Goal: Find specific page/section: Find specific page/section

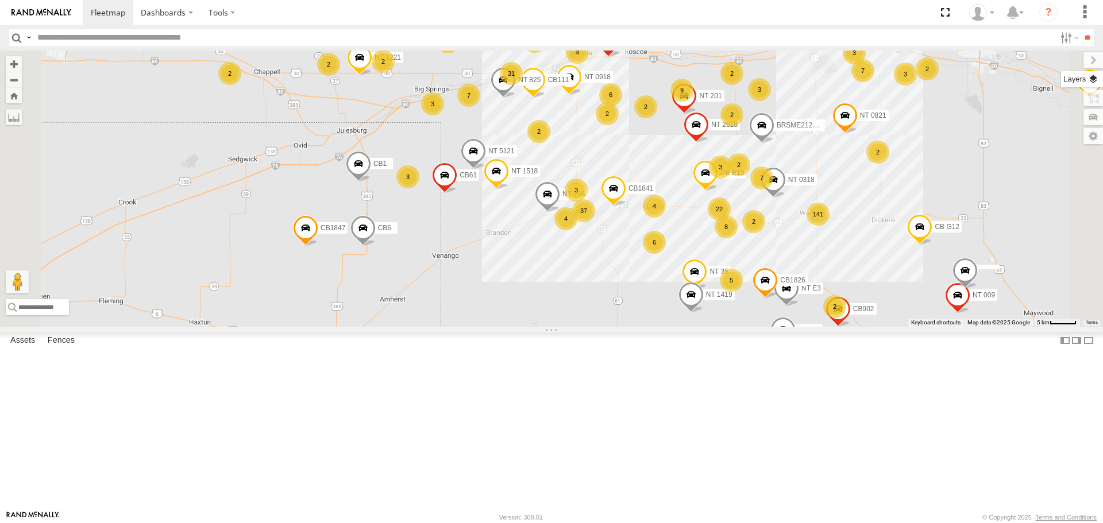
click at [1092, 78] on label at bounding box center [1082, 79] width 42 height 16
click at [0, 0] on span "Basemaps" at bounding box center [0, 0] width 0 height 0
click at [0, 0] on span "Satellite + Roadmap" at bounding box center [0, 0] width 0 height 0
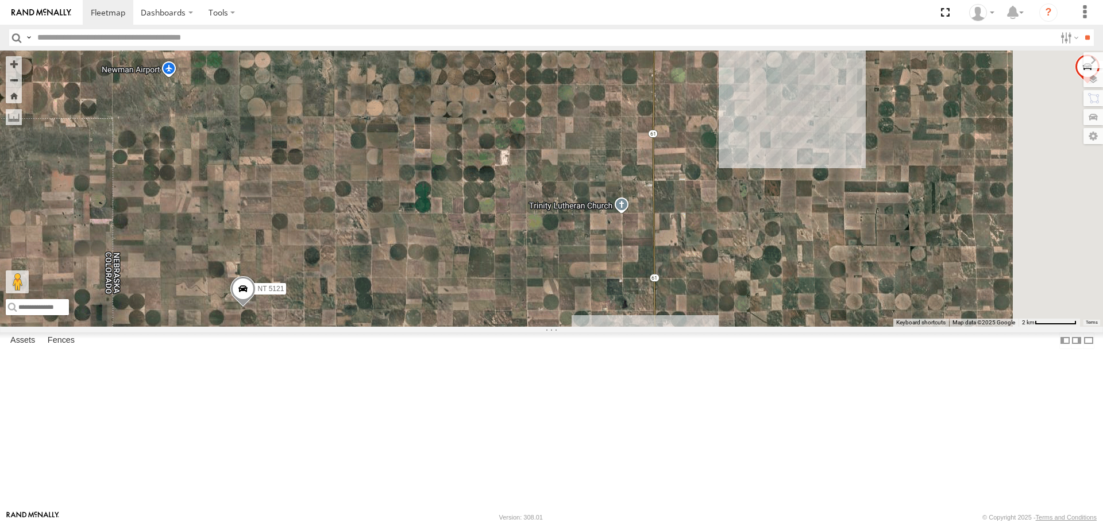
drag, startPoint x: 684, startPoint y: 288, endPoint x: 431, endPoint y: 542, distance: 358.6
click at [431, 523] on html "Dashboards" at bounding box center [551, 261] width 1103 height 523
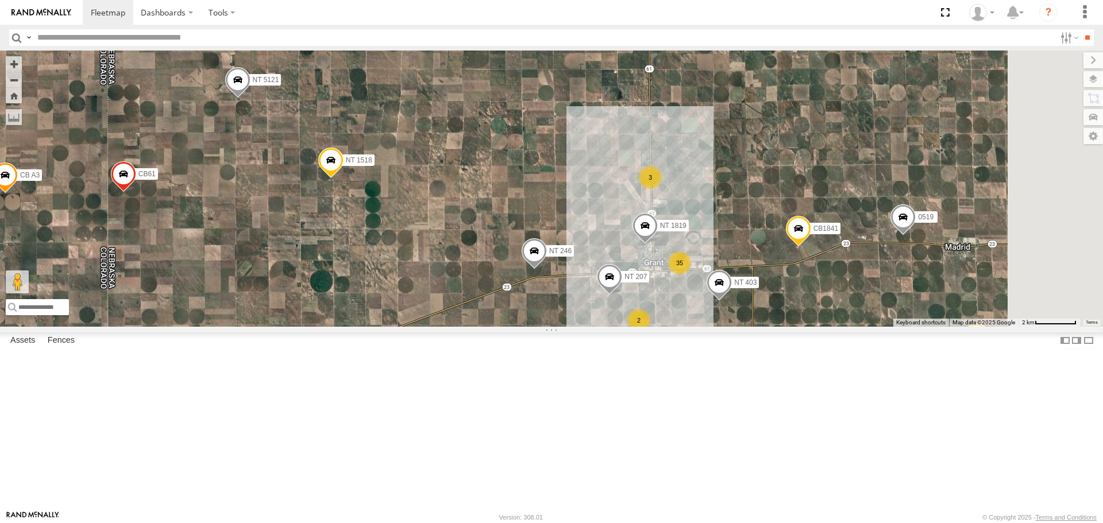
drag, startPoint x: 549, startPoint y: 332, endPoint x: 534, endPoint y: 67, distance: 265.2
click at [534, 67] on div "CB1847 CB6 NT 121 CB G12 NT 0918 CB61 NT 820 CB1 CB122 NT 66 NT 0819 CB 38 CB18…" at bounding box center [551, 189] width 1103 height 276
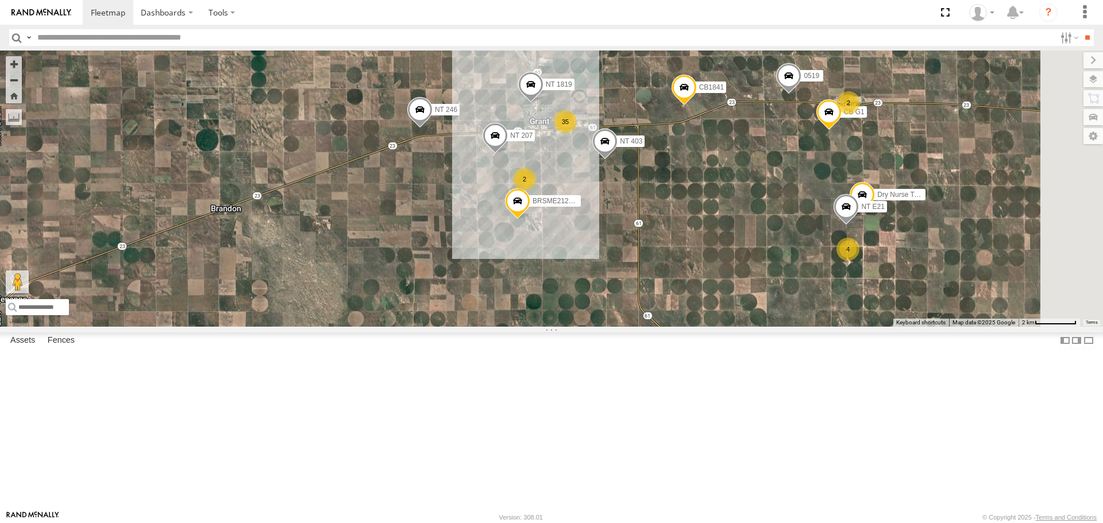
drag, startPoint x: 545, startPoint y: 313, endPoint x: 431, endPoint y: 187, distance: 170.0
click at [431, 187] on div "CB1847 CB6 NT 121 CB G12 NT 0918 CB61 NT 820 CB1 CB122 NT 66 NT 0819 CB 38 CB18…" at bounding box center [551, 189] width 1103 height 276
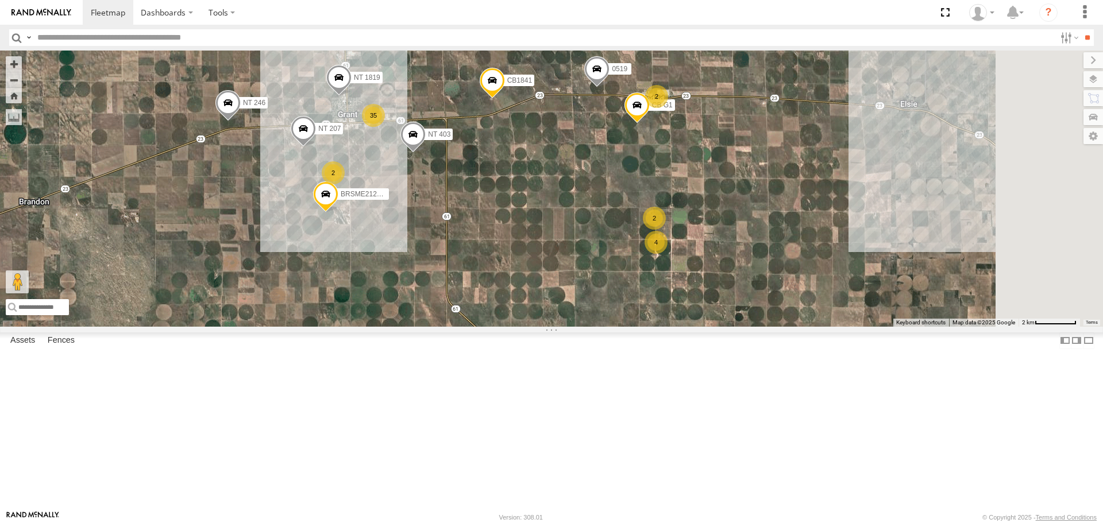
drag, startPoint x: 716, startPoint y: 252, endPoint x: 528, endPoint y: 241, distance: 188.8
click at [528, 241] on div "CB1847 CB6 NT 121 CB G12 NT 0918 CB61 NT 820 CB1 CB122 NT 66 NT 0819 CB 38 CB18…" at bounding box center [551, 189] width 1103 height 276
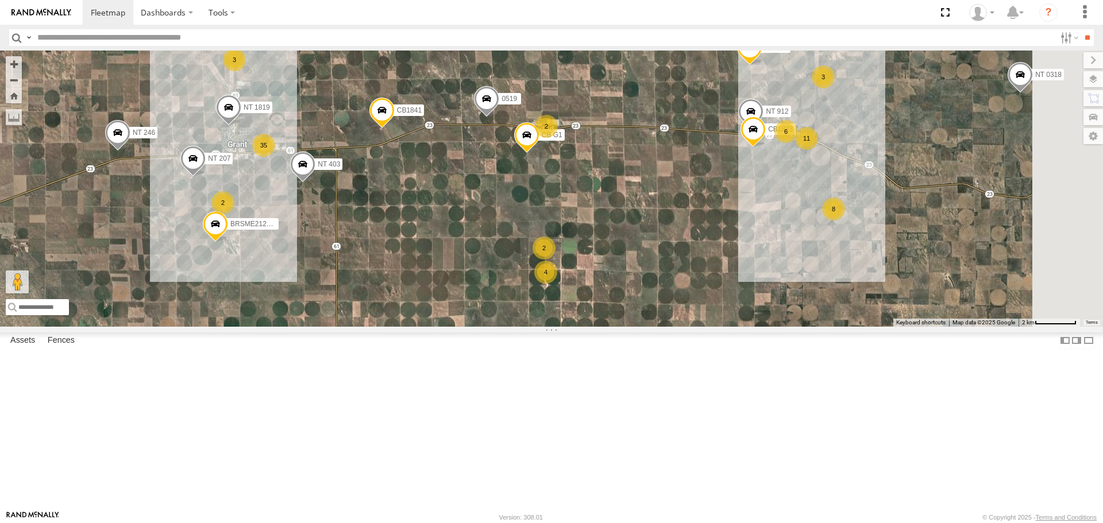
drag, startPoint x: 684, startPoint y: 289, endPoint x: 548, endPoint y: 322, distance: 139.3
click at [559, 326] on div "CB1847 CB6 NT 121 CB G12 NT 0918 CB61 NT 820 CB1 CB122 NT 66 NT 0819 CB 38 CB18…" at bounding box center [551, 189] width 1103 height 276
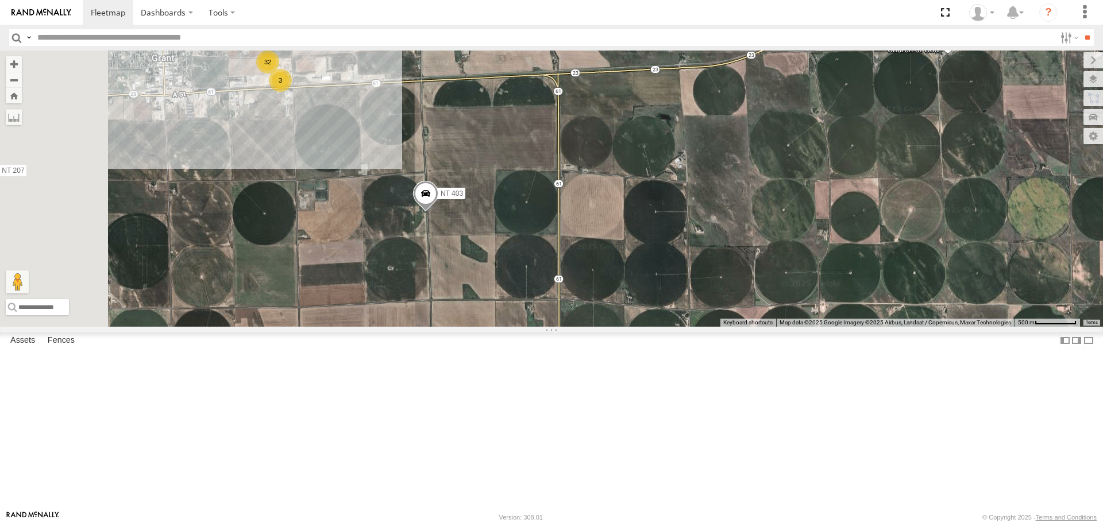
drag, startPoint x: 481, startPoint y: 355, endPoint x: 607, endPoint y: 320, distance: 130.0
click at [607, 320] on div "CB1847 CB6 NT 121 CB G12 NT 0918 CB61 NT 820 CB1 CB122 NT 66 NT 0819 CB 38 CB18…" at bounding box center [551, 189] width 1103 height 276
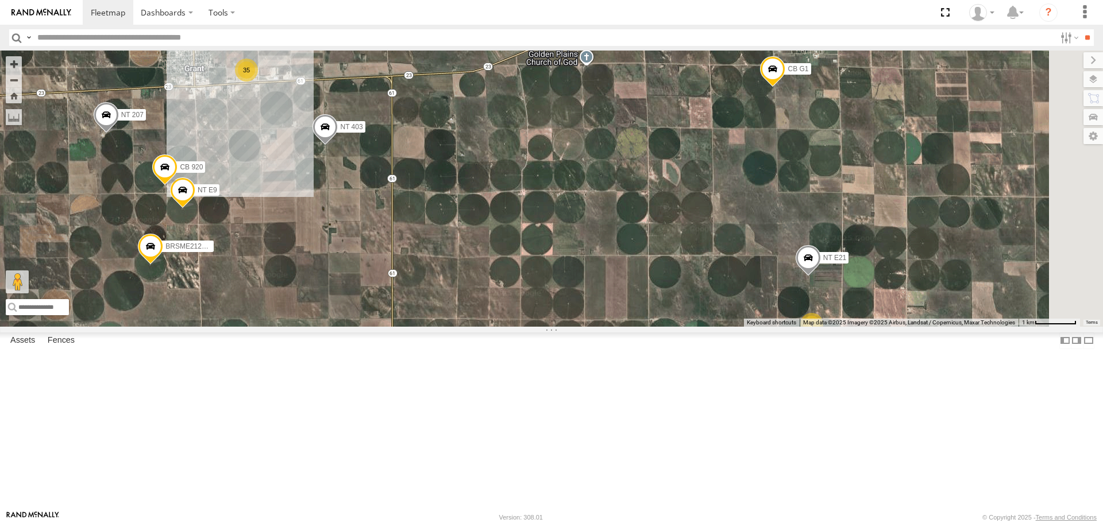
drag, startPoint x: 808, startPoint y: 336, endPoint x: 615, endPoint y: 261, distance: 207.1
click at [628, 265] on div "CB1847 CB6 NT 121 CB G12 NT 0918 CB61 NT 820 CB1 CB122 NT 66 NT 0819 CB 38 CB18…" at bounding box center [551, 189] width 1103 height 276
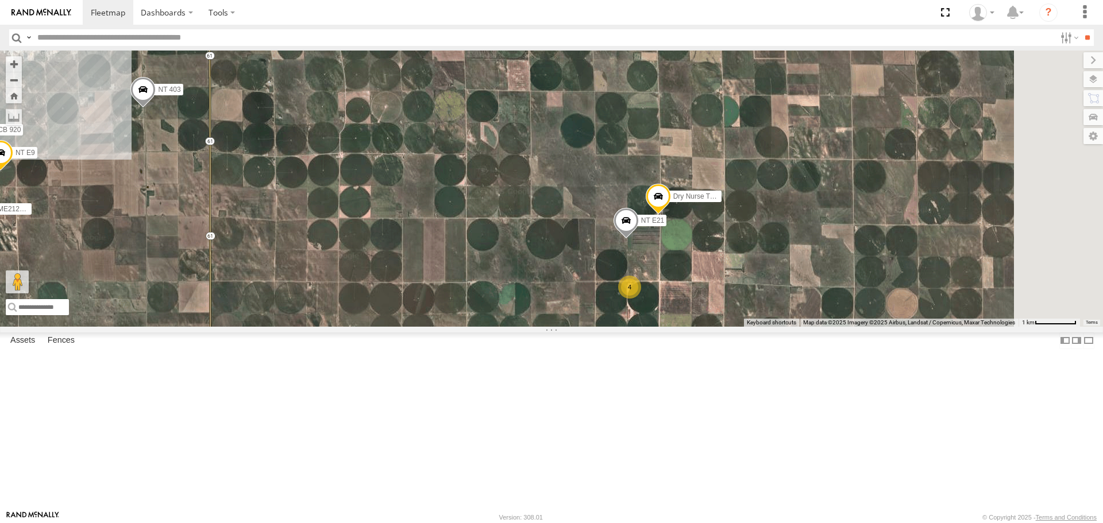
drag, startPoint x: 806, startPoint y: 331, endPoint x: 578, endPoint y: 269, distance: 236.7
click at [593, 275] on div "CB1847 CB6 NT 121 CB G12 NT 0918 CB61 NT 820 CB1 CB122 NT 66 NT 0819 CB 38 CB18…" at bounding box center [551, 189] width 1103 height 276
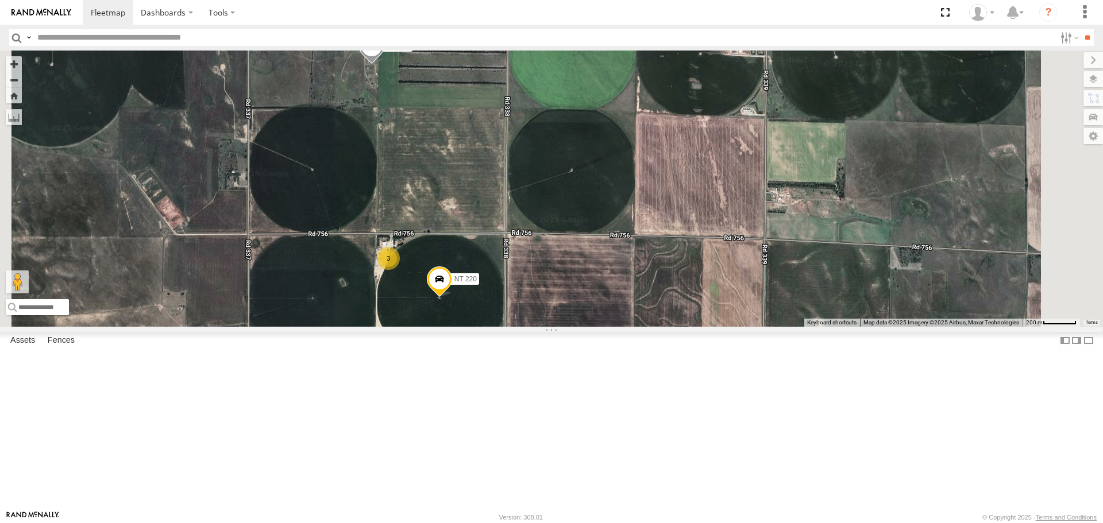
drag, startPoint x: 644, startPoint y: 427, endPoint x: 639, endPoint y: 310, distance: 117.9
click at [643, 314] on div "CB1847 CB6 NT 121 CB G12 NT 0918 CB61 NT 820 CB1 CB122 NT 66 NT 0819 CB 38 CB18…" at bounding box center [551, 189] width 1103 height 276
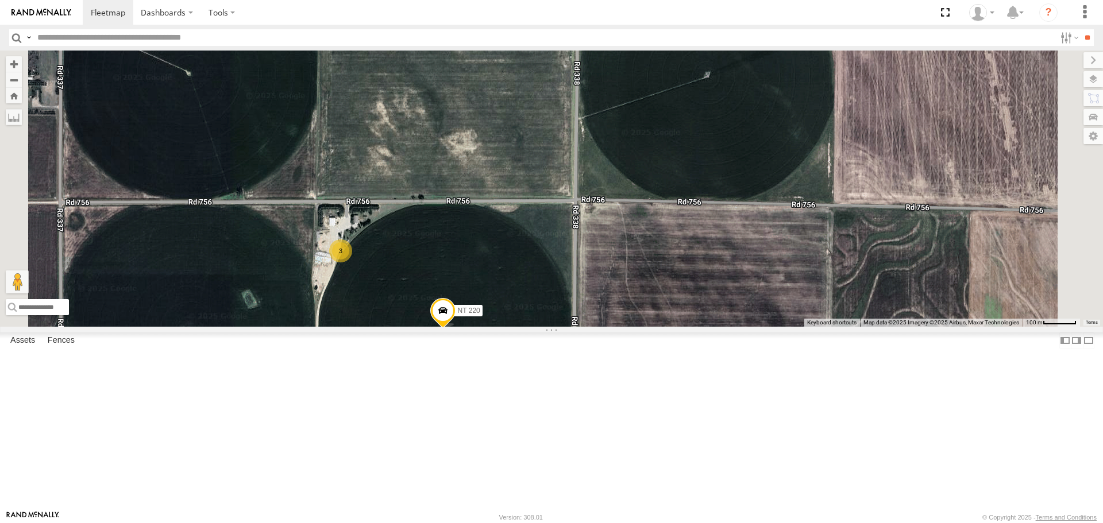
drag, startPoint x: 582, startPoint y: 285, endPoint x: 647, endPoint y: 270, distance: 67.2
click at [648, 272] on div "CB1847 CB6 NT 121 CB G12 NT 0918 CB61 NT 820 CB1 CB122 NT 66 NT 0819 CB 38 CB18…" at bounding box center [551, 189] width 1103 height 276
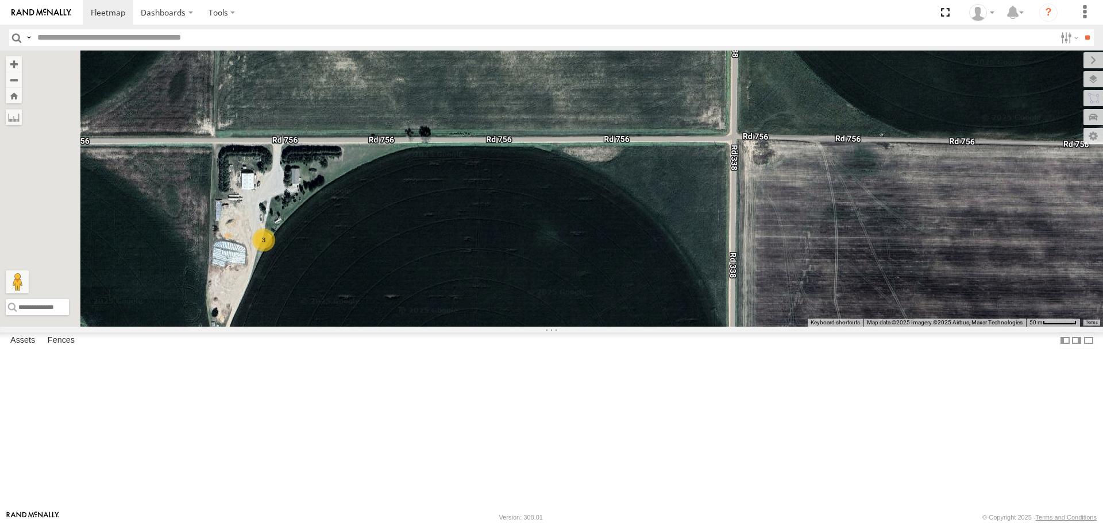
drag, startPoint x: 566, startPoint y: 282, endPoint x: 632, endPoint y: 240, distance: 78.2
click at [632, 240] on div "CB1847 CB6 NT 121 CB G12 NT 0918 CB61 NT 820 CB1 CB122 NT 66 NT 0819 CB 38 CB18…" at bounding box center [551, 189] width 1103 height 276
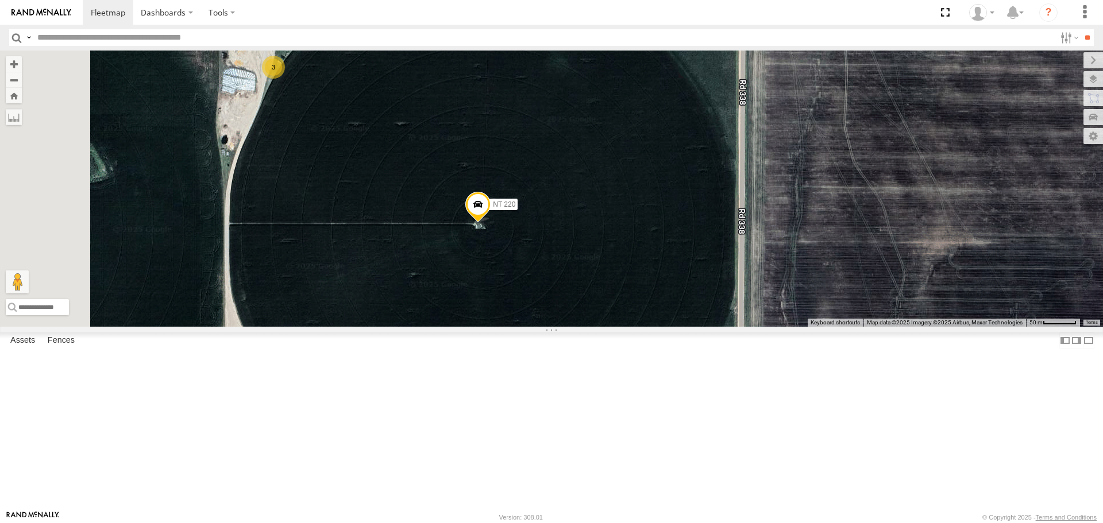
drag, startPoint x: 648, startPoint y: 338, endPoint x: 660, endPoint y: 164, distance: 173.9
click at [660, 164] on div "CB1847 CB6 NT 121 CB G12 NT 0918 CB61 NT 820 CB1 CB122 NT 66 NT 0819 CB 38 CB18…" at bounding box center [551, 189] width 1103 height 276
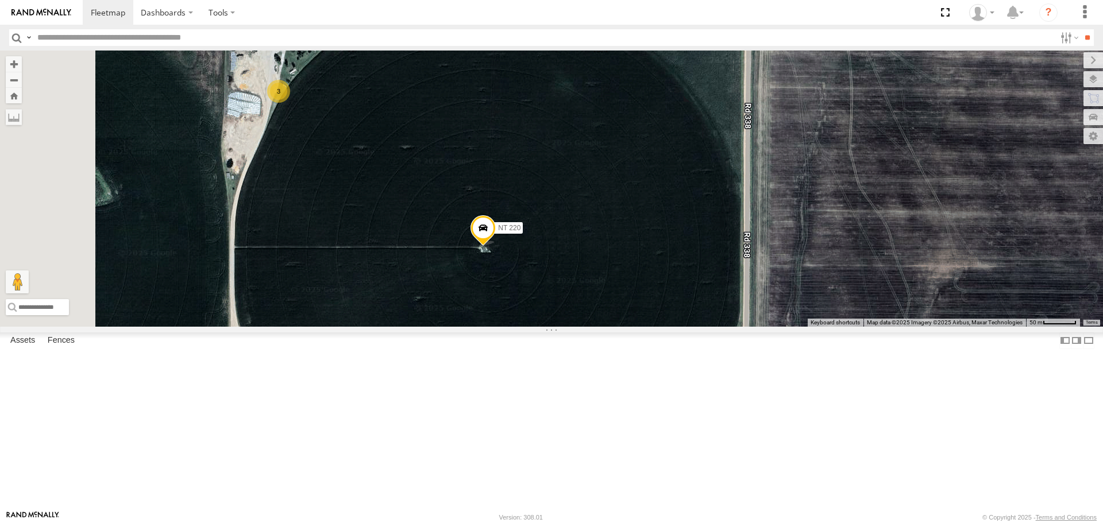
drag, startPoint x: 520, startPoint y: 202, endPoint x: 524, endPoint y: 221, distance: 18.8
click at [526, 229] on div "CB1847 CB6 NT 121 CB G12 NT 0918 CB61 NT 820 CB1 CB122 NT 66 NT 0819 CB 38 CB18…" at bounding box center [551, 189] width 1103 height 276
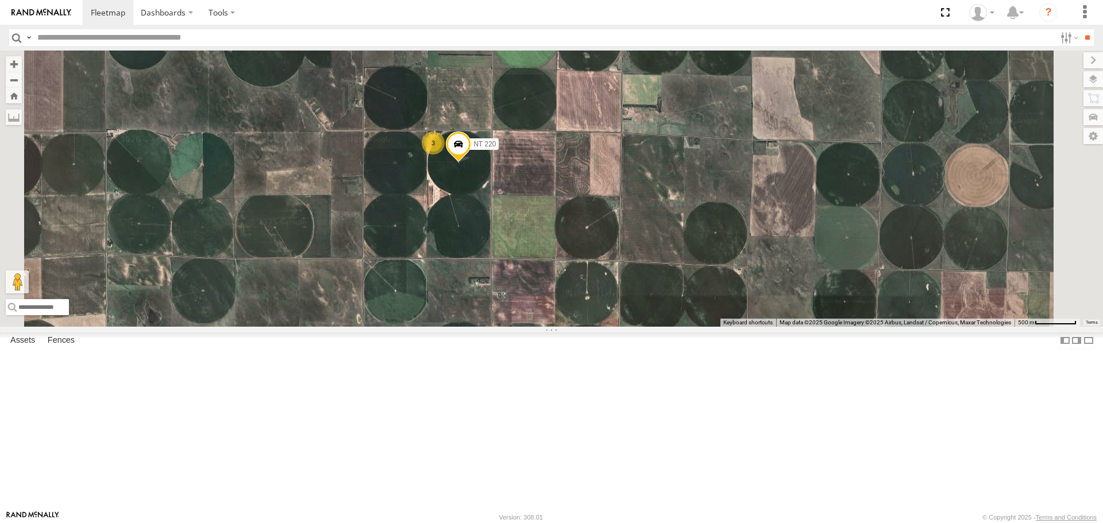
drag, startPoint x: 653, startPoint y: 145, endPoint x: 636, endPoint y: 219, distance: 75.3
click at [636, 219] on div "CB1847 CB6 NT 121 CB G12 NT 0918 CB61 NT 820 CB1 CB122 NT 66 NT 0819 CB 38 CB18…" at bounding box center [551, 189] width 1103 height 276
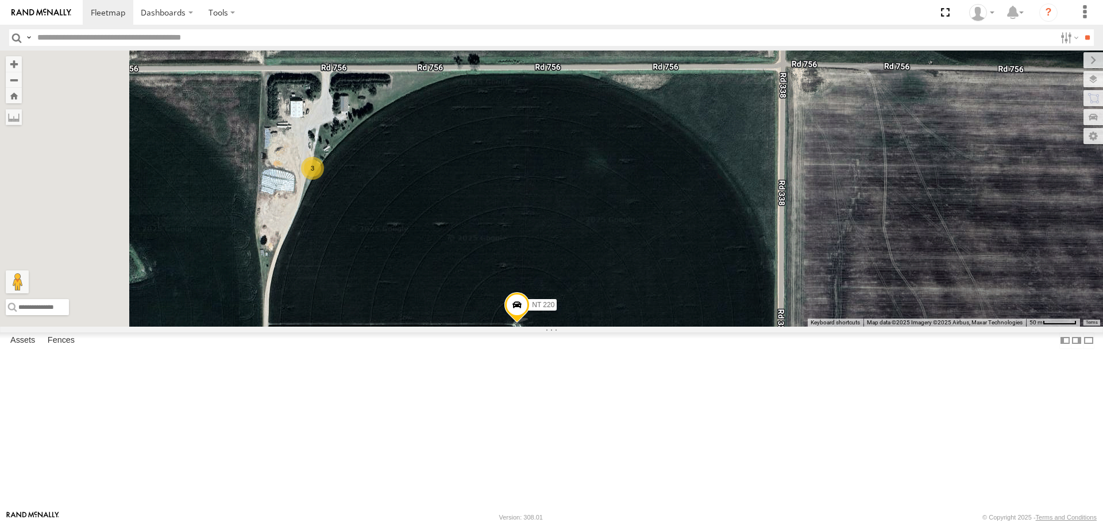
drag, startPoint x: 407, startPoint y: 230, endPoint x: 465, endPoint y: 216, distance: 59.1
click at [465, 216] on div "CB1847 CB6 NT 121 CB G12 NT 0918 CB61 NT 820 CB1 CB122 NT 66 NT 0819 CB 38 CB18…" at bounding box center [551, 189] width 1103 height 276
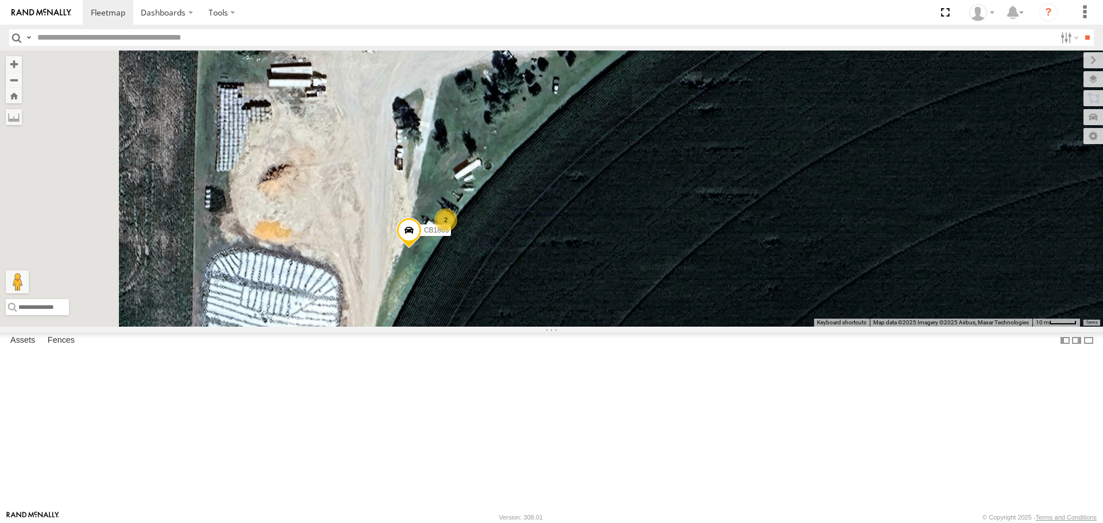
drag, startPoint x: 505, startPoint y: 240, endPoint x: 564, endPoint y: 198, distance: 72.5
click at [564, 198] on div "CB1847 CB6 NT 121 CB G12 NT 0918 CB61 NT 820 CB1 CB122 NT 66 NT 0819 CB 38 CB18…" at bounding box center [551, 189] width 1103 height 276
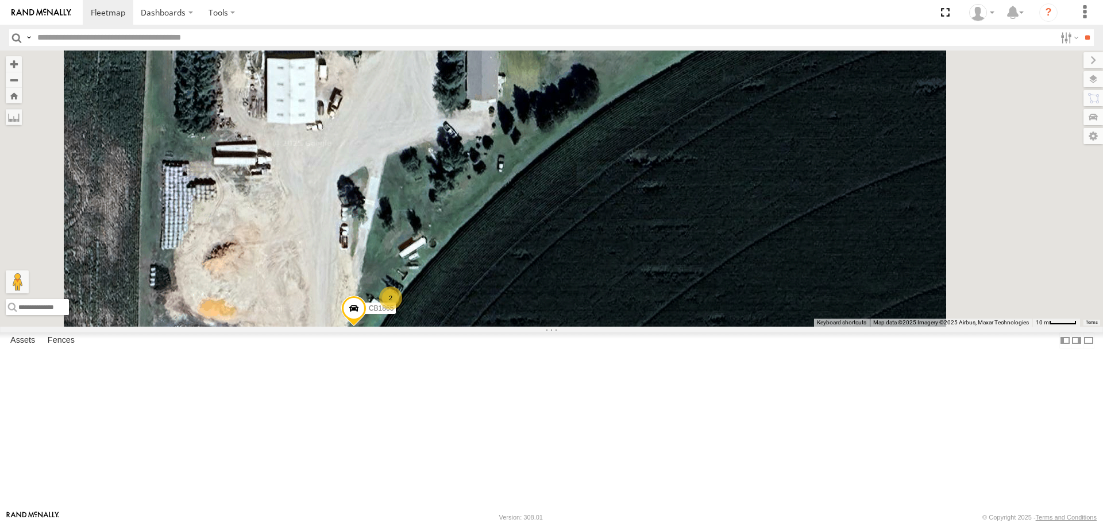
drag, startPoint x: 631, startPoint y: 285, endPoint x: 554, endPoint y: 342, distance: 95.6
click at [554, 326] on div "CB1847 CB6 NT 121 CB G12 NT 0918 CB61 NT 820 CB1 CB122 NT 66 NT 0819 CB 38 CB18…" at bounding box center [551, 189] width 1103 height 276
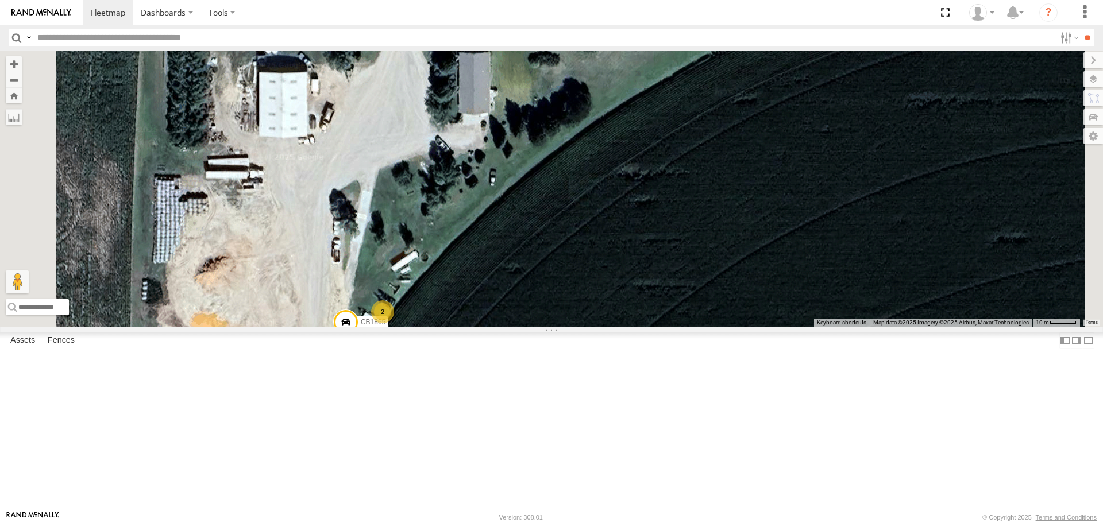
click at [394, 323] on div "2" at bounding box center [382, 311] width 23 height 23
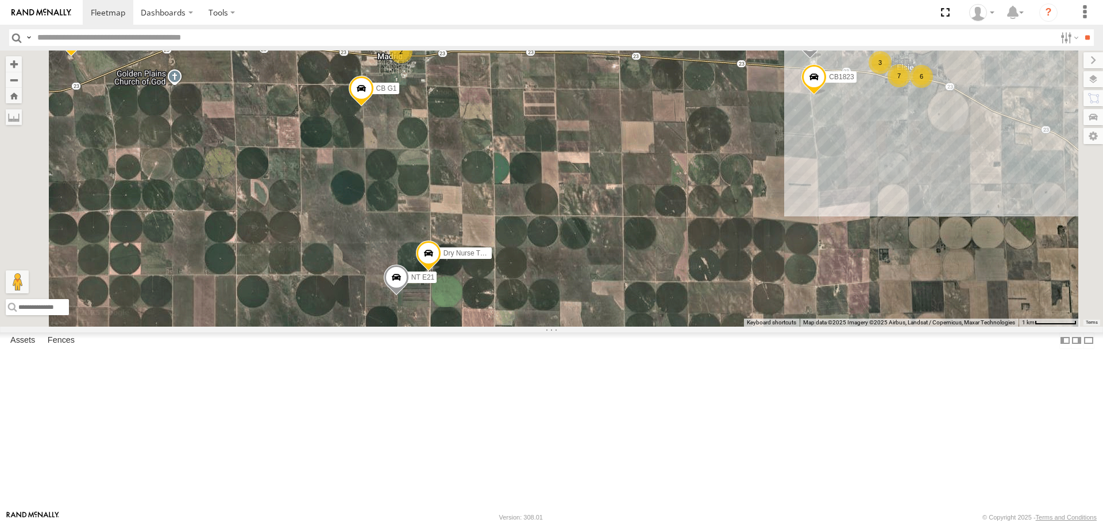
drag, startPoint x: 517, startPoint y: 250, endPoint x: 504, endPoint y: 288, distance: 40.5
click at [504, 289] on div "CB1847 CB6 NT 121 CB G12 NT 0918 CB61 NT 820 CB1 CB122 NT 66 NT 0819 CB 38 CB18…" at bounding box center [551, 189] width 1103 height 276
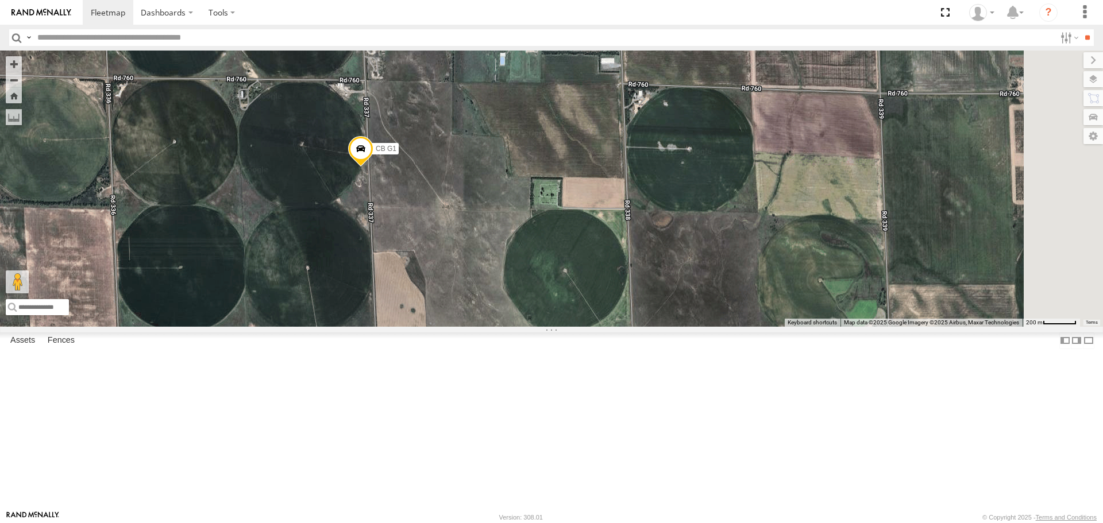
drag, startPoint x: 545, startPoint y: 77, endPoint x: 534, endPoint y: 347, distance: 270.2
click at [534, 326] on div "CB1847 CB6 NT 121 CB G12 NT 0918 CB61 NT 820 CB1 CB122 NT 66 NT 0819 CB 38 CB18…" at bounding box center [551, 189] width 1103 height 276
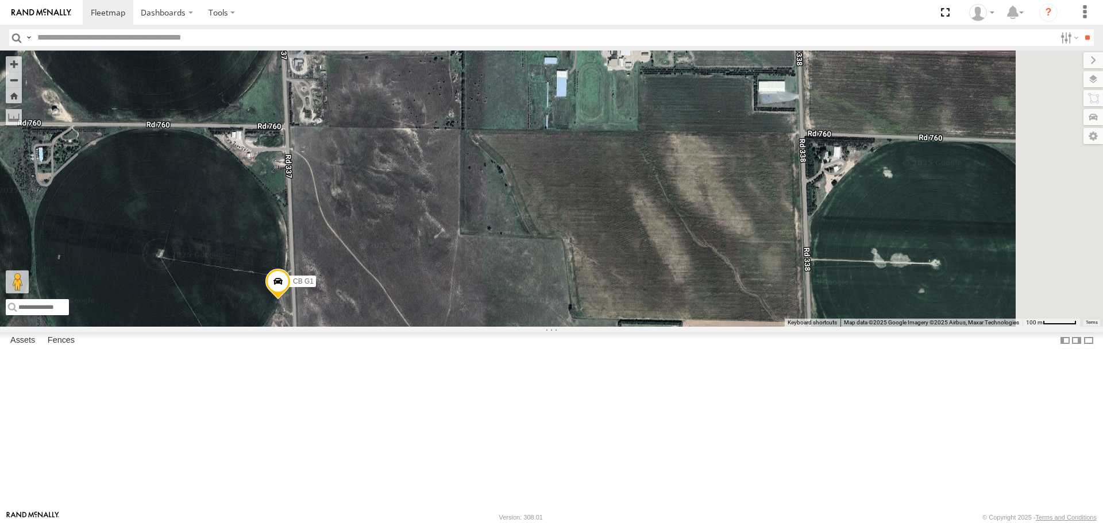
drag, startPoint x: 642, startPoint y: 253, endPoint x: 522, endPoint y: 430, distance: 213.5
click at [522, 326] on div "CB1847 CB6 NT 121 CB G12 NT 0918 CB61 NT 820 CB1 CB122 NT 66 NT 0819 CB 38 CB18…" at bounding box center [551, 189] width 1103 height 276
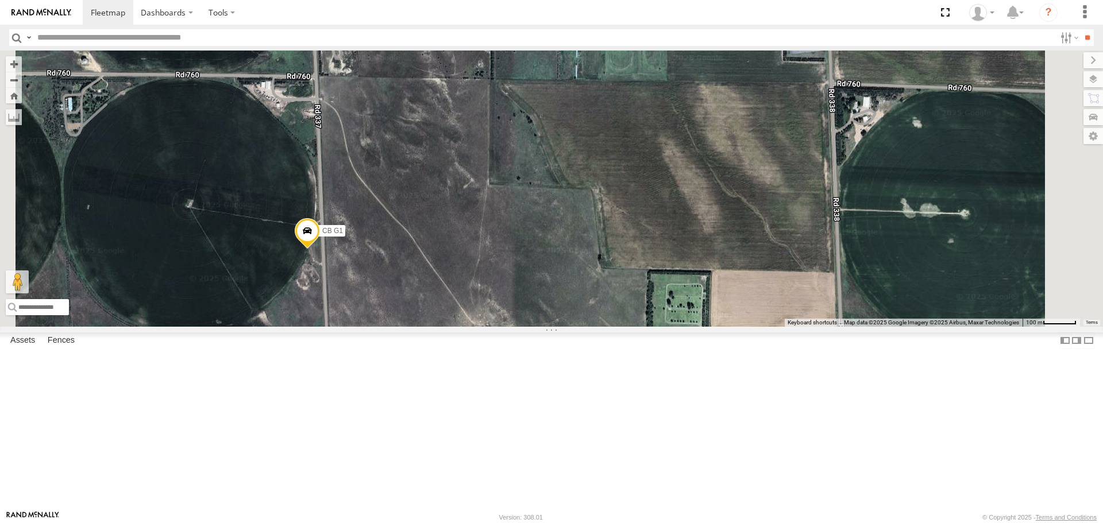
drag, startPoint x: 511, startPoint y: 396, endPoint x: 561, endPoint y: 340, distance: 75.3
click at [561, 326] on div "CB1847 CB6 NT 121 CB G12 NT 0918 CB61 NT 820 CB1 CB122 NT 66 NT 0819 CB 38 CB18…" at bounding box center [551, 189] width 1103 height 276
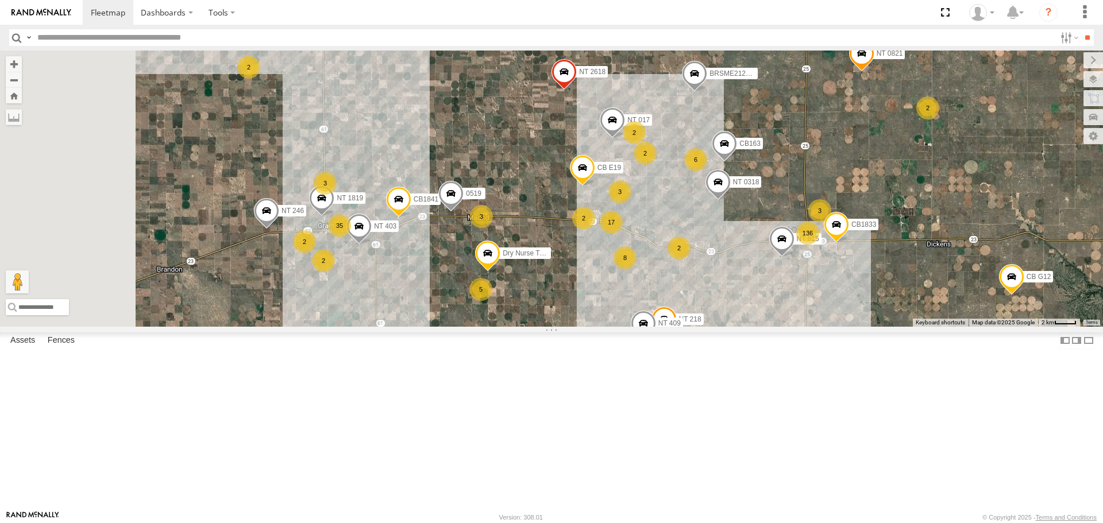
drag, startPoint x: 388, startPoint y: 422, endPoint x: 497, endPoint y: 369, distance: 121.0
click at [492, 326] on div "CB1841 NT 017 CB E19 BRSME21213419025970 NT 2618 CB163 NT 403 NT 0318 0519 2 4 …" at bounding box center [551, 189] width 1103 height 276
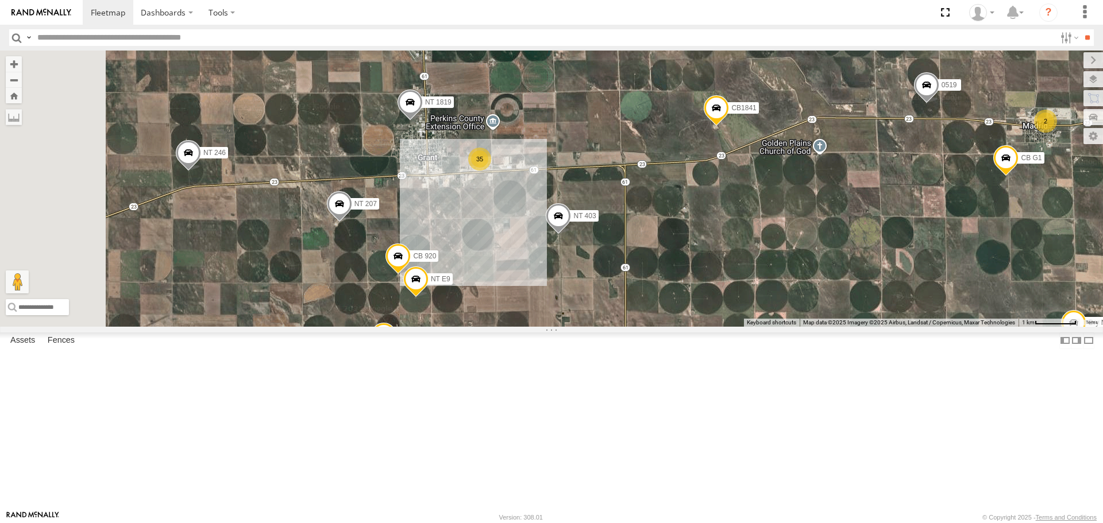
drag, startPoint x: 478, startPoint y: 302, endPoint x: 597, endPoint y: 391, distance: 148.9
click at [597, 326] on div "CB1841 NT 017 CB E19 BRSME21213419025970 NT 2618 CB163 NT 403 NT 0318 0519 NT 0…" at bounding box center [551, 189] width 1103 height 276
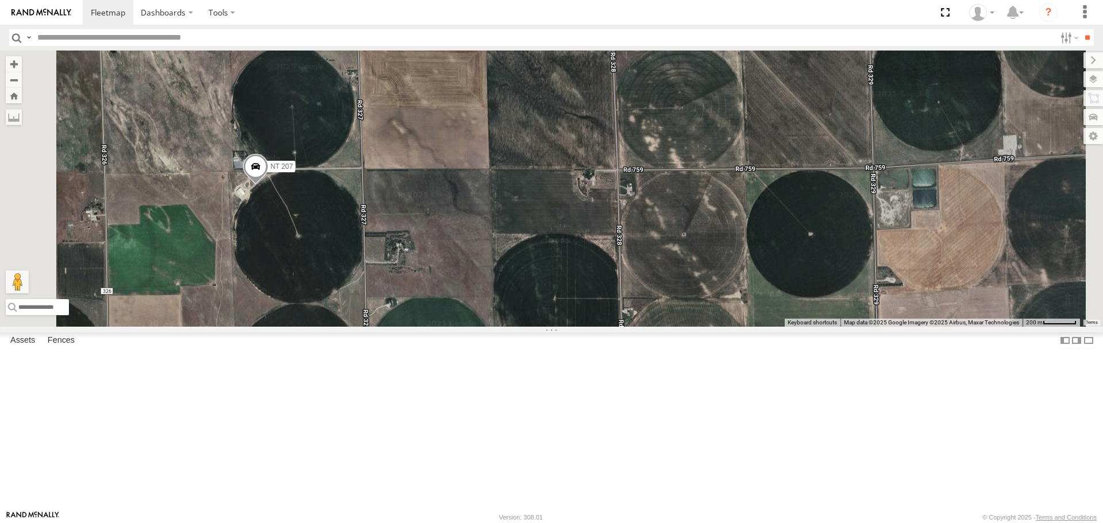
drag, startPoint x: 399, startPoint y: 301, endPoint x: 407, endPoint y: 393, distance: 92.3
click at [407, 326] on div "CB1841 NT 017 CB E19 BRSME21213419025970 NT 2618 CB163 NT 403 NT 0318 0519 NT 0…" at bounding box center [551, 189] width 1103 height 276
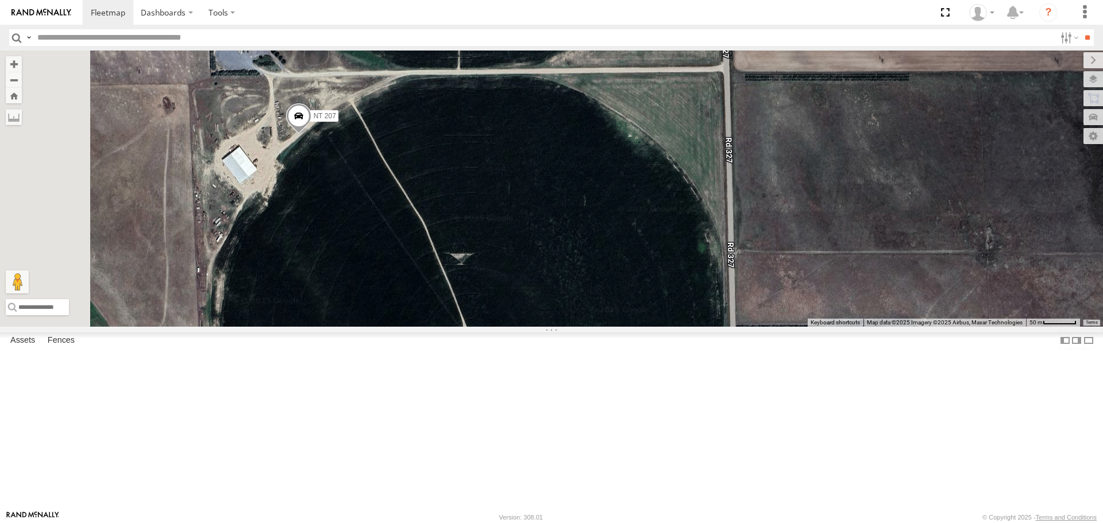
drag, startPoint x: 385, startPoint y: 364, endPoint x: 410, endPoint y: 543, distance: 181.5
click at [410, 523] on html "Dashboards" at bounding box center [551, 261] width 1103 height 523
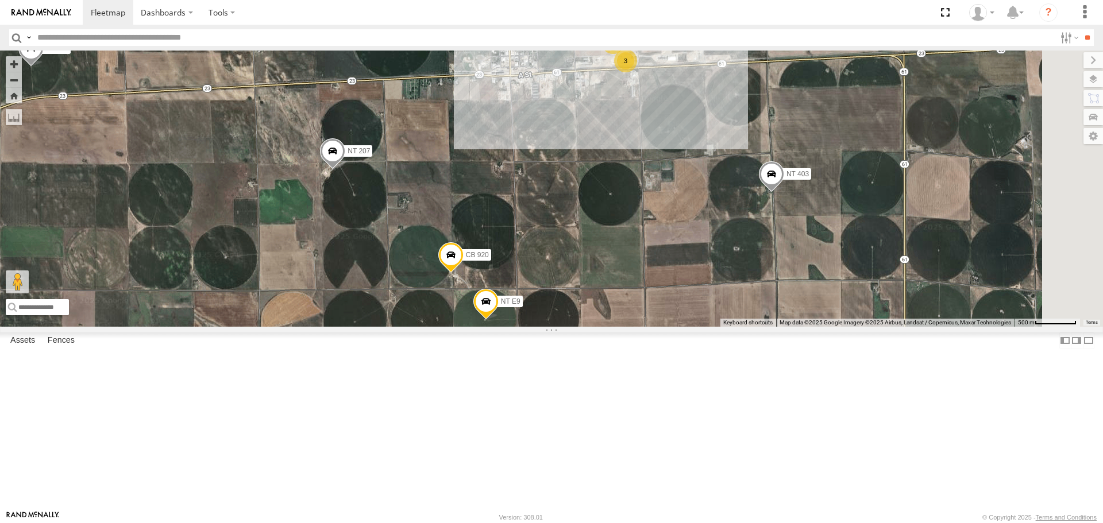
drag, startPoint x: 794, startPoint y: 450, endPoint x: 564, endPoint y: 320, distance: 264.7
click at [543, 326] on div "CB1841 NT 017 CB E19 BRSME21213419025970 NT 2618 CB163 NT 403 NT 0318 0519 NT 0…" at bounding box center [551, 189] width 1103 height 276
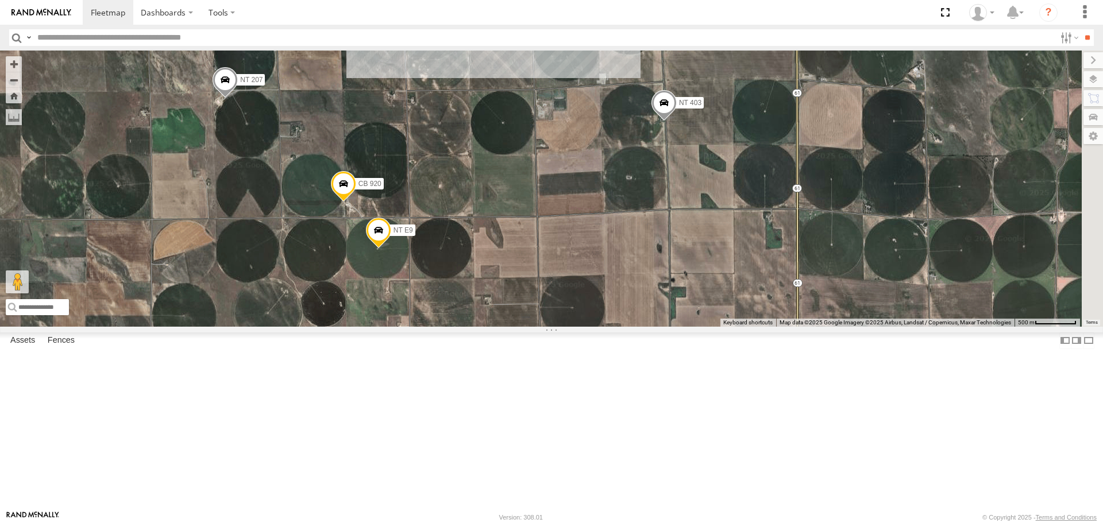
drag, startPoint x: 723, startPoint y: 458, endPoint x: 621, endPoint y: 377, distance: 129.9
click at [614, 326] on div "CB1841 NT 017 CB E19 BRSME21213419025970 NT 2618 CB163 NT 403 NT 0318 0519 NT 0…" at bounding box center [551, 189] width 1103 height 276
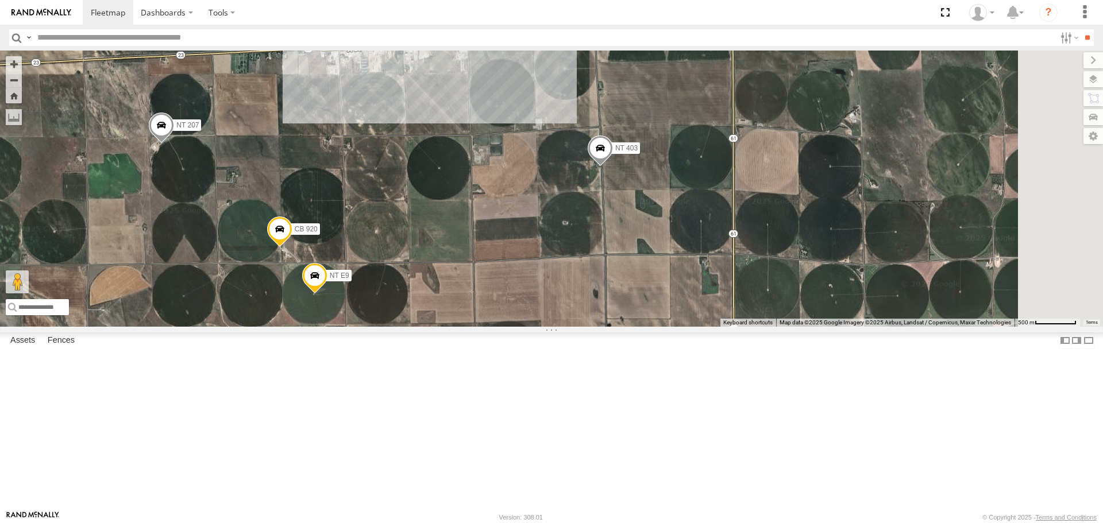
drag, startPoint x: 873, startPoint y: 398, endPoint x: 792, endPoint y: 478, distance: 114.1
click at [793, 326] on div "CB1841 NT 017 CB E19 BRSME21213419025970 NT 2618 CB163 NT 403 NT 0318 0519 NT 0…" at bounding box center [551, 189] width 1103 height 276
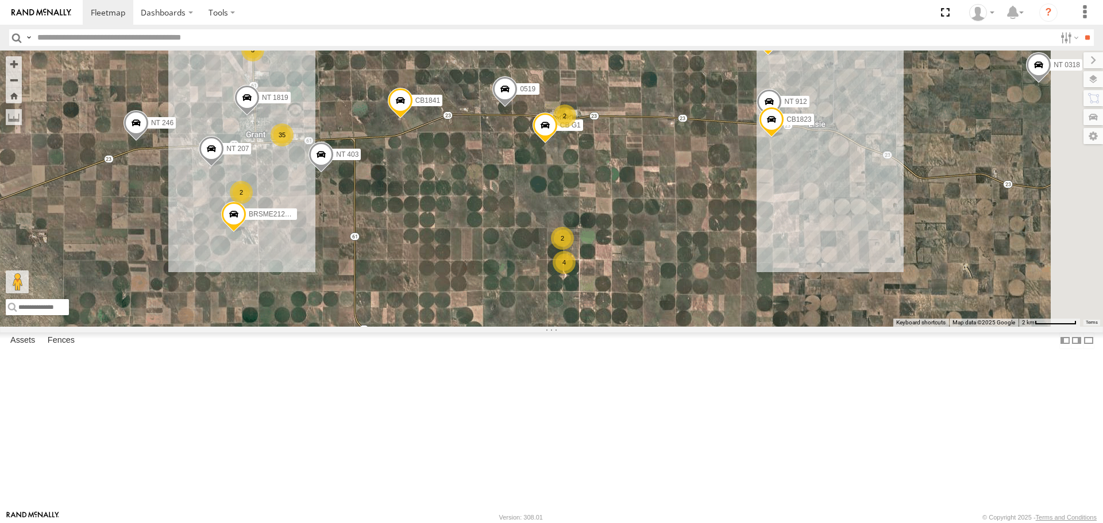
drag, startPoint x: 799, startPoint y: 401, endPoint x: 508, endPoint y: 272, distance: 318.4
click at [511, 283] on div "CB1841 NT 017 CB E19 BRSME21213419025970 NT 2618 CB163 NT 403 NT 0318 0519 NT 0…" at bounding box center [551, 189] width 1103 height 276
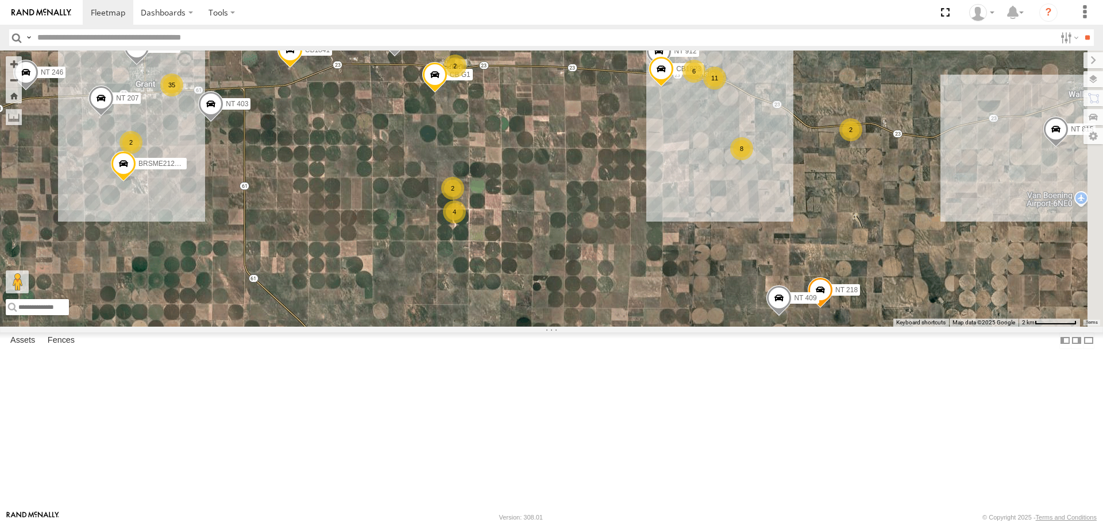
drag, startPoint x: 624, startPoint y: 375, endPoint x: 535, endPoint y: 368, distance: 88.7
click at [535, 326] on div "CB1841 NT 017 CB E19 BRSME21213419025970 NT 2618 CB163 NT 403 NT 0318 0519 NT 0…" at bounding box center [551, 189] width 1103 height 276
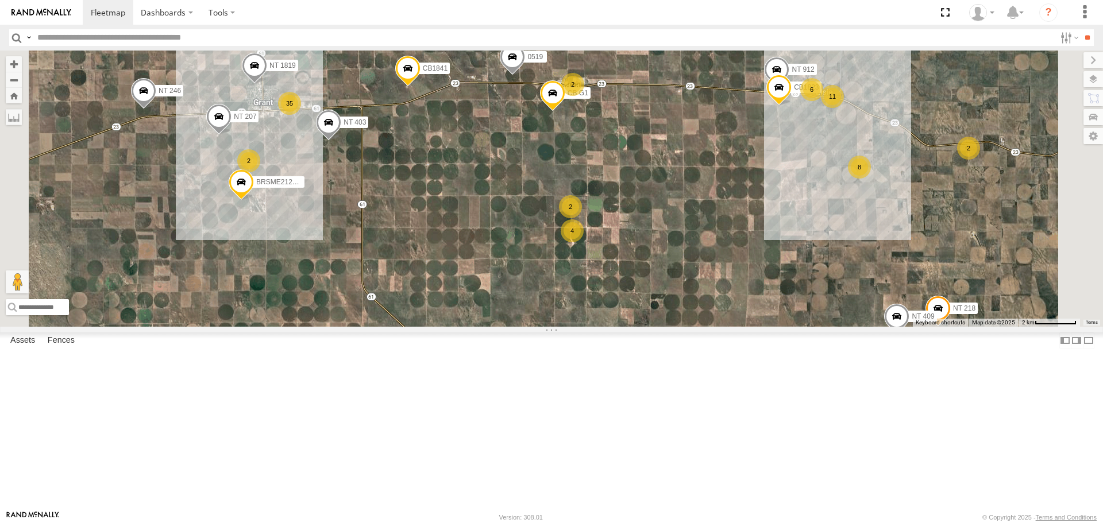
drag, startPoint x: 638, startPoint y: 335, endPoint x: 717, endPoint y: 410, distance: 108.9
click at [717, 326] on div "CB1841 NT 017 CB E19 BRSME21213419025970 NT 2618 CB163 NT 403 NT 0318 0519 NT 0…" at bounding box center [551, 189] width 1103 height 276
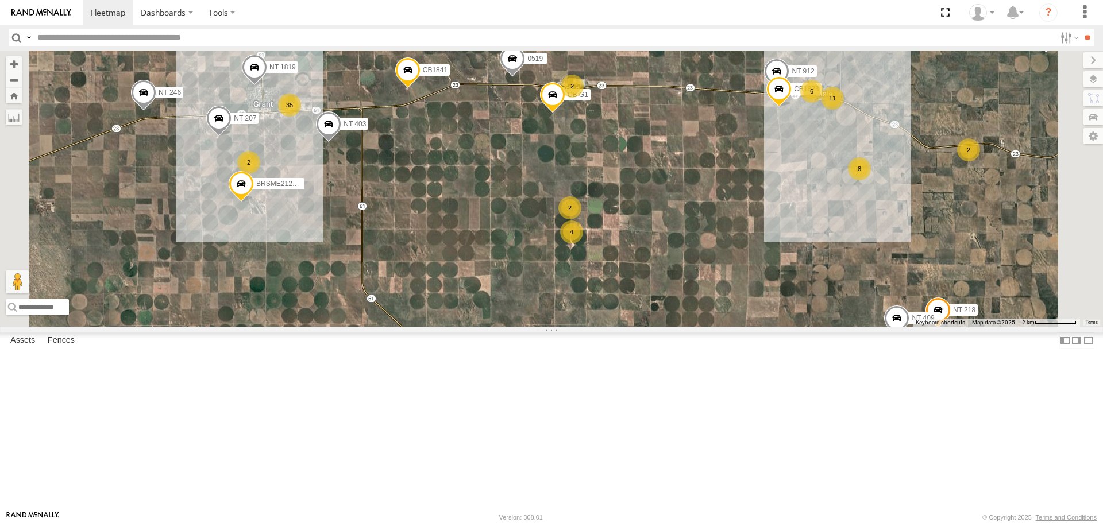
drag, startPoint x: 704, startPoint y: 404, endPoint x: 707, endPoint y: 413, distance: 8.9
click at [707, 326] on div "CB1841 NT 017 CB E19 BRSME21213419025970 NT 2618 CB163 NT 403 NT 0318 0519 NT 0…" at bounding box center [551, 189] width 1103 height 276
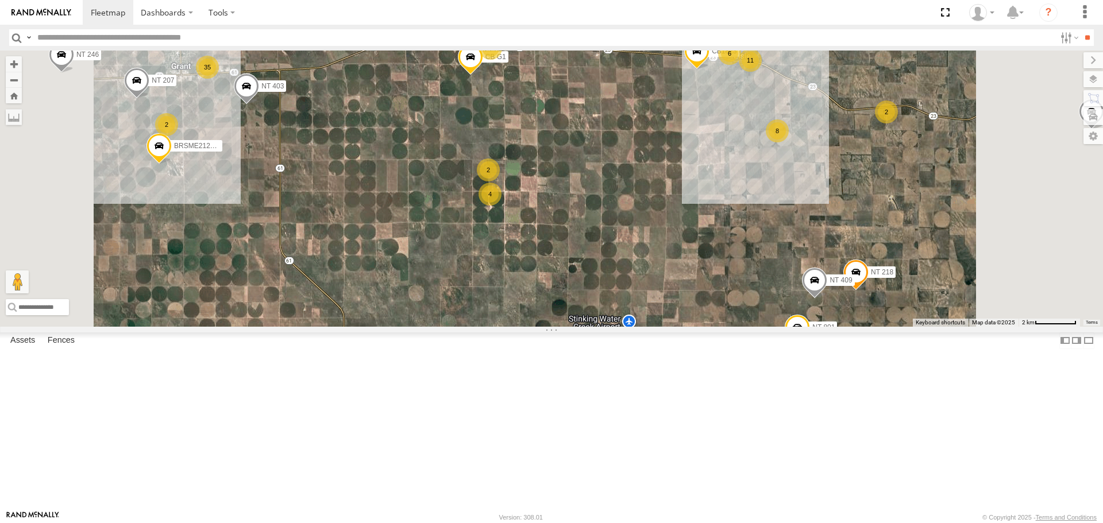
drag, startPoint x: 718, startPoint y: 303, endPoint x: 702, endPoint y: 269, distance: 37.3
click at [705, 269] on div "CB1841 NT 017 CB E19 BRSME21213419025970 NT 2618 CB163 NT 403 NT 0318 0519 NT 0…" at bounding box center [551, 189] width 1103 height 276
